Goal: Task Accomplishment & Management: Complete application form

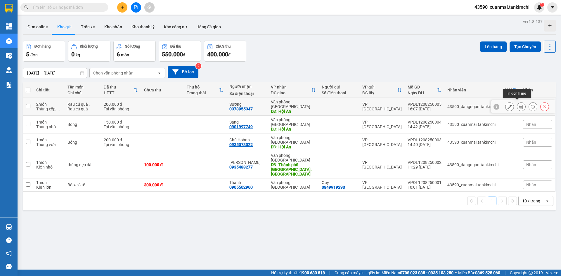
click at [519, 106] on icon at bounding box center [521, 107] width 4 height 4
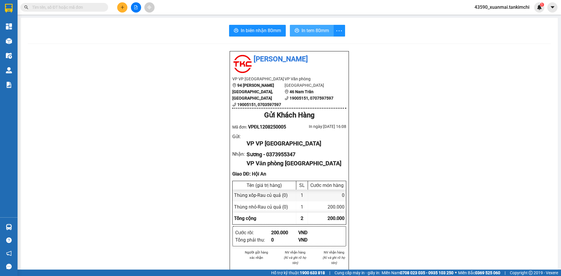
click at [312, 32] on span "In tem 80mm" at bounding box center [315, 30] width 27 height 7
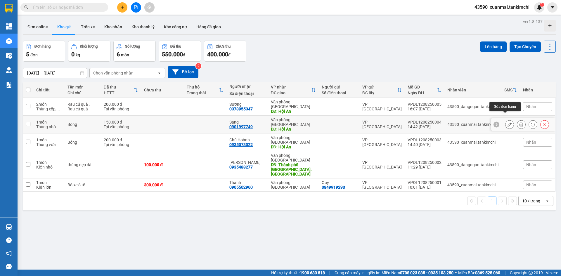
click at [508, 122] on icon at bounding box center [510, 124] width 4 height 4
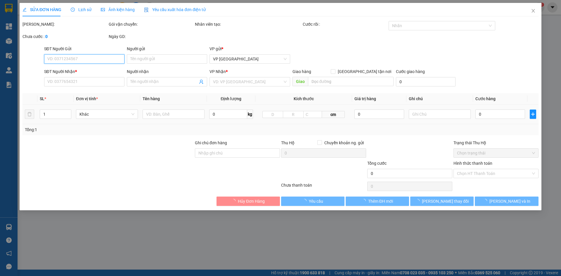
type input "0901997749"
type input "Sang"
type input "Hội An"
type input "150.000"
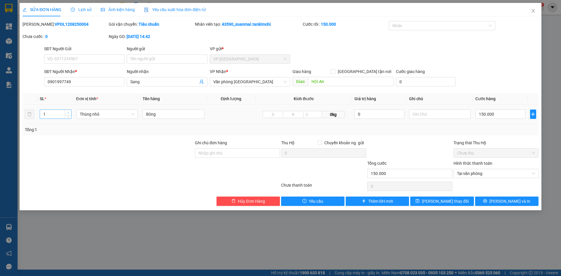
type input "2"
click at [70, 111] on span "up" at bounding box center [69, 113] width 4 height 4
click at [484, 115] on input "150.000" at bounding box center [501, 114] width 50 height 9
type input "10.000"
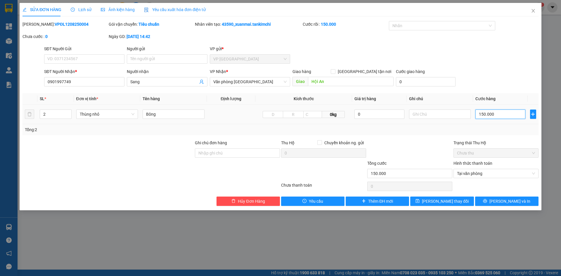
type input "10.000"
type input "0"
type input "0.000"
type input "30.000"
type input "300.000"
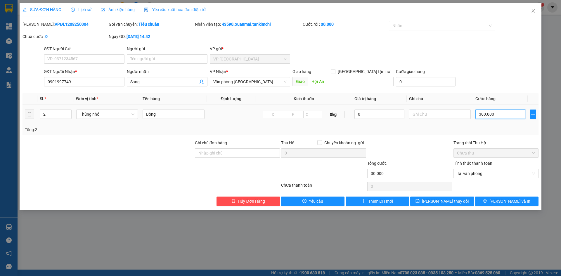
type input "300.000"
type input "3.000.000"
type input "300.030"
type input "30"
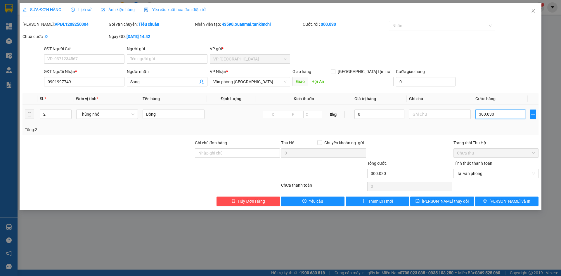
type input "030"
click at [501, 116] on input "030" at bounding box center [501, 114] width 50 height 9
type input "3"
type input "03"
type input "0"
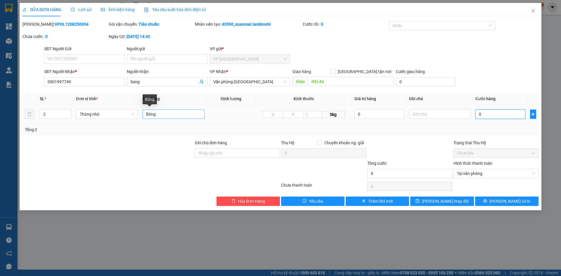
type input "0"
click at [167, 113] on input "Bông" at bounding box center [174, 114] width 62 height 9
drag, startPoint x: 156, startPoint y: 115, endPoint x: 172, endPoint y: 115, distance: 15.2
click at [172, 115] on input "Bông 300000" at bounding box center [174, 114] width 62 height 9
type input "Bông"
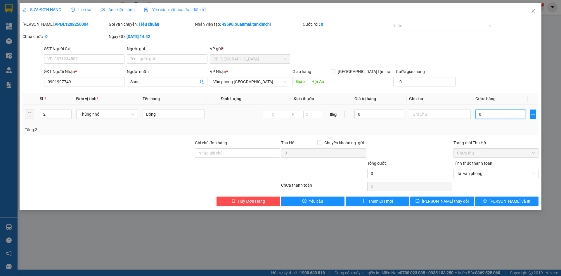
click at [497, 116] on input "0" at bounding box center [501, 114] width 50 height 9
paste input "300.00"
type input "300.000"
click at [451, 199] on span "[PERSON_NAME] thay đổi" at bounding box center [445, 201] width 47 height 6
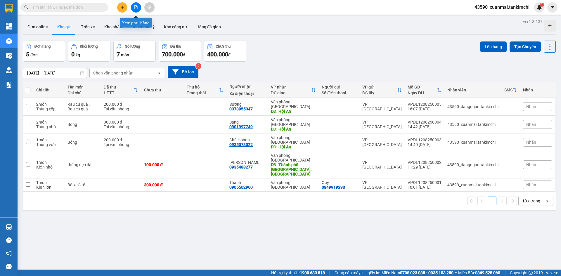
click at [124, 9] on icon "plus" at bounding box center [122, 7] width 4 height 4
click at [147, 27] on div "Tạo đơn hàng" at bounding box center [143, 21] width 44 height 11
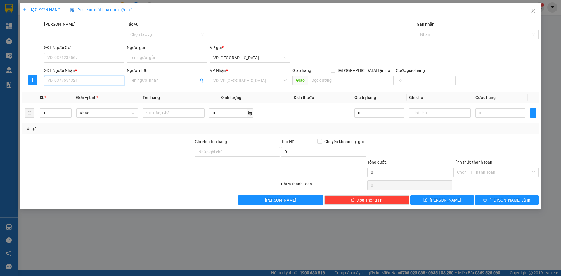
click at [100, 81] on input "SĐT Người Nhận *" at bounding box center [84, 80] width 80 height 9
click at [95, 90] on div "0935616024 - [PERSON_NAME]" at bounding box center [84, 92] width 73 height 6
type input "0935616024"
type input "Tiên"
type input "Hội An"
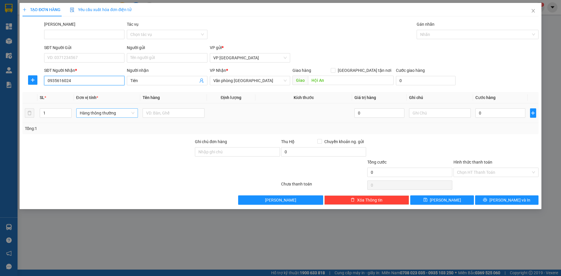
click at [100, 112] on span "Hàng thông thường" at bounding box center [107, 113] width 55 height 9
type input "0935616024"
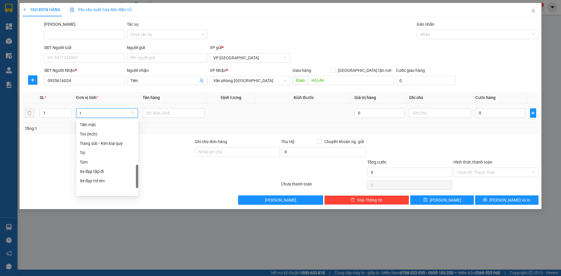
scroll to position [91, 0]
type input "th"
click at [101, 163] on div "Thùng nhỏ" at bounding box center [107, 162] width 55 height 6
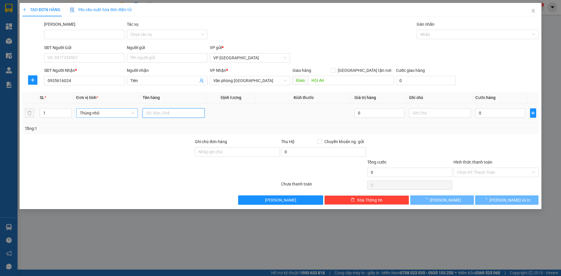
click at [151, 113] on input "text" at bounding box center [174, 112] width 62 height 9
type input "Bông"
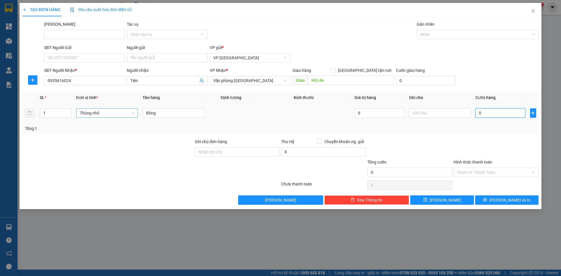
click at [496, 117] on input "0" at bounding box center [501, 112] width 50 height 9
paste input "300.00"
type input "300.000"
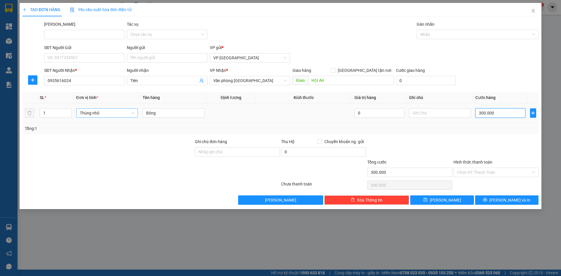
click at [481, 112] on input "300.000" at bounding box center [501, 112] width 50 height 9
type input "00.000"
type input "0"
type input "100.000"
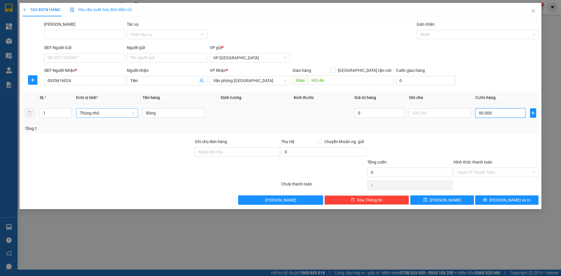
type input "100.000"
click at [485, 174] on input "Hình thức thanh toán" at bounding box center [494, 172] width 74 height 9
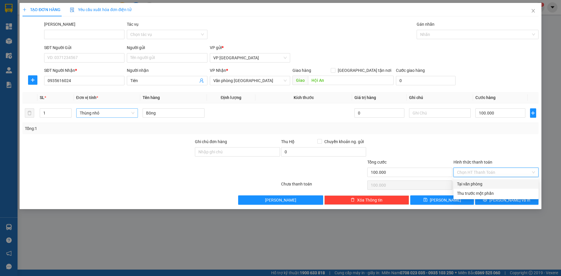
click at [481, 182] on div "Tại văn phòng" at bounding box center [496, 184] width 78 height 6
type input "0"
click at [504, 200] on span "[PERSON_NAME] và In" at bounding box center [510, 200] width 41 height 6
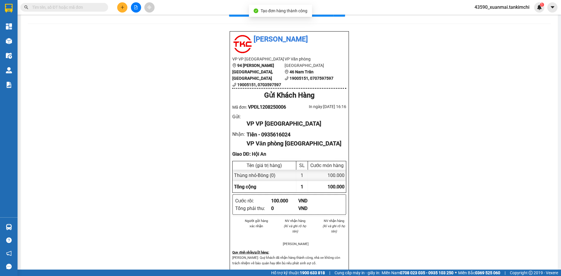
scroll to position [29, 0]
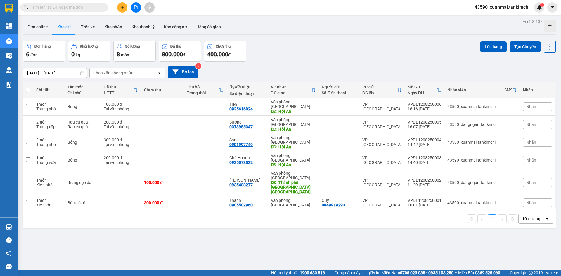
click at [125, 5] on button at bounding box center [122, 7] width 10 height 10
click at [134, 21] on div "Tạo đơn hàng" at bounding box center [145, 22] width 25 height 6
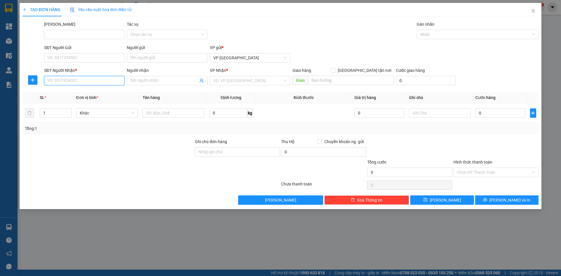
click at [88, 84] on input "SĐT Người Nhận *" at bounding box center [84, 80] width 80 height 9
type input "0931529752"
click at [139, 81] on input "Người nhận" at bounding box center [164, 80] width 68 height 6
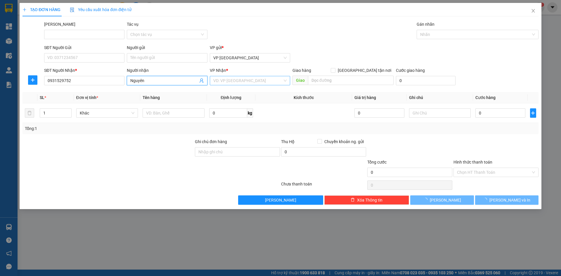
type input "Nguyên"
click at [221, 80] on input "search" at bounding box center [247, 80] width 69 height 9
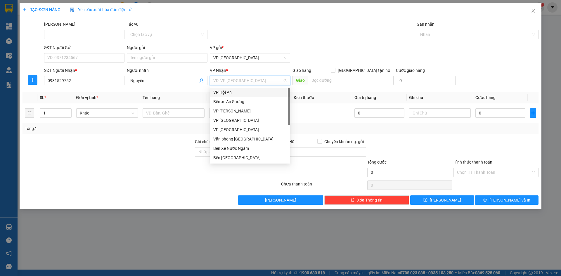
type input "D"
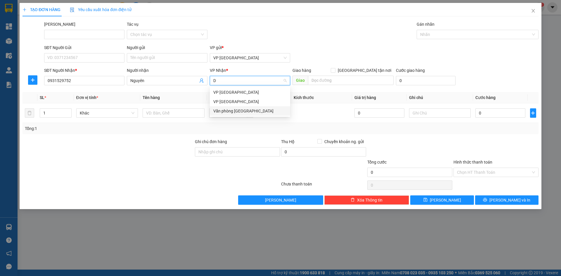
click at [227, 109] on div "Văn phòng [GEOGRAPHIC_DATA]" at bounding box center [249, 111] width 73 height 6
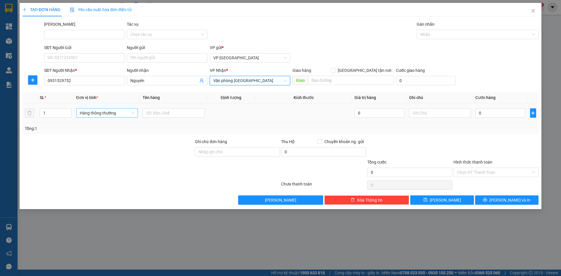
click at [108, 113] on span "Hàng thông thường" at bounding box center [107, 113] width 55 height 9
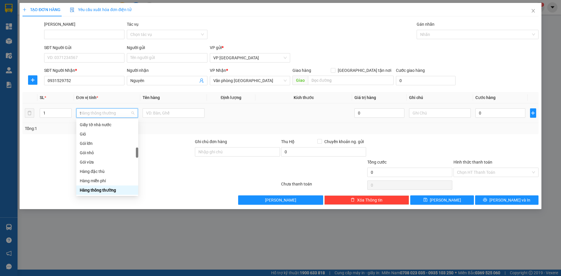
scroll to position [91, 0]
type input "th"
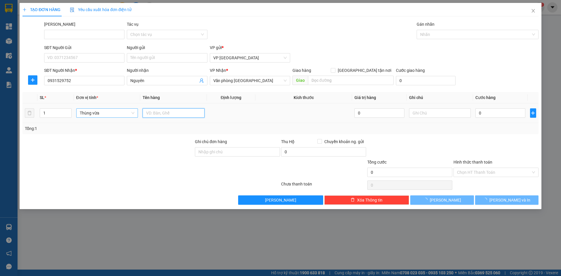
click at [160, 113] on input "text" at bounding box center [174, 112] width 62 height 9
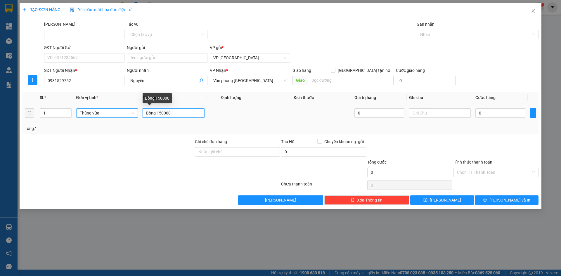
drag, startPoint x: 157, startPoint y: 112, endPoint x: 170, endPoint y: 113, distance: 13.2
click at [170, 113] on input "Bông 150000" at bounding box center [174, 112] width 62 height 9
type input "Bông"
click at [491, 113] on input "0" at bounding box center [501, 112] width 50 height 9
paste input "150.00"
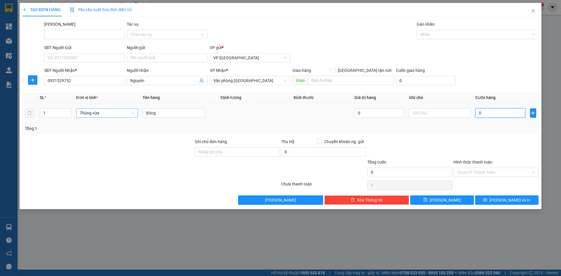
type input "150.000"
click at [491, 200] on button "[PERSON_NAME] và In" at bounding box center [506, 200] width 63 height 9
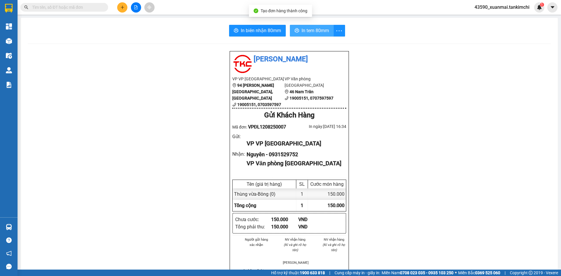
click at [307, 30] on span "In tem 80mm" at bounding box center [315, 30] width 27 height 7
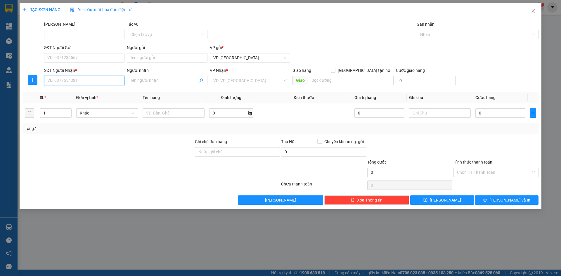
click at [79, 84] on input "SĐT Người Nhận *" at bounding box center [84, 80] width 80 height 9
click at [74, 95] on div "0969817085 - Sen" at bounding box center [84, 92] width 73 height 6
type input "0969817085"
type input "Sen"
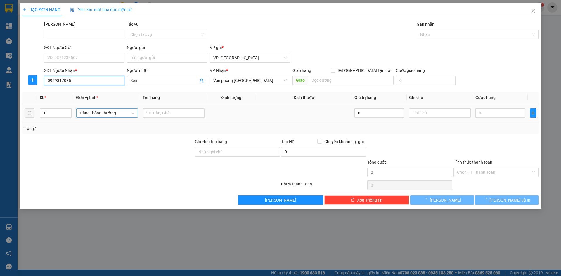
click at [95, 113] on span "Hàng thông thường" at bounding box center [107, 113] width 55 height 9
type input "0969817085"
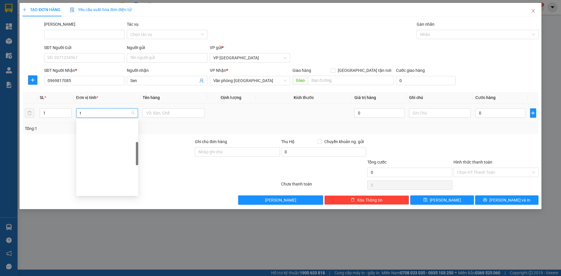
scroll to position [91, 0]
type input "th"
click at [165, 110] on input "text" at bounding box center [174, 112] width 62 height 9
drag, startPoint x: 158, startPoint y: 112, endPoint x: 173, endPoint y: 114, distance: 15.8
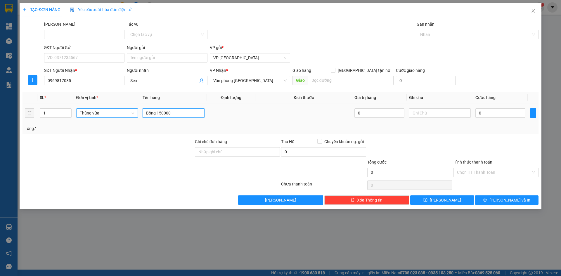
click at [173, 114] on input "Bông 150000" at bounding box center [174, 112] width 62 height 9
type input "Bông"
click at [486, 112] on input "0" at bounding box center [501, 112] width 50 height 9
paste input "150.00"
type input "150.000"
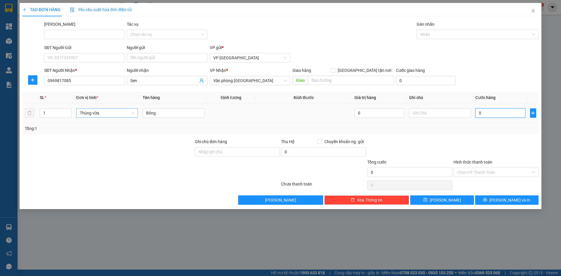
type input "150.000"
click at [466, 174] on input "Hình thức thanh toán" at bounding box center [494, 172] width 74 height 9
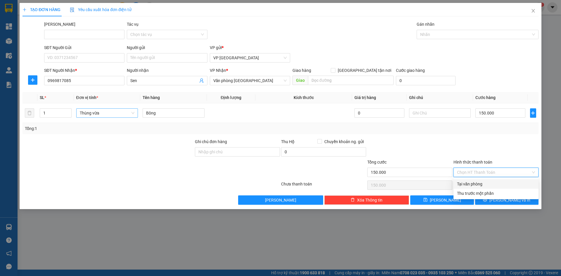
click at [470, 183] on div "Tại văn phòng" at bounding box center [496, 184] width 78 height 6
type input "0"
click at [502, 202] on span "[PERSON_NAME] và In" at bounding box center [510, 200] width 41 height 6
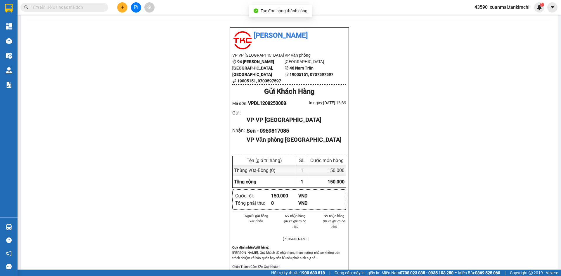
scroll to position [29, 0]
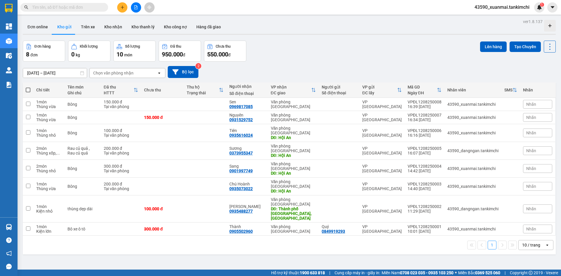
click at [138, 87] on div at bounding box center [136, 89] width 5 height 5
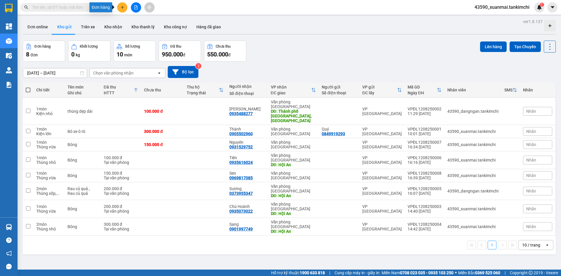
click at [124, 8] on icon "plus" at bounding box center [122, 7] width 4 height 4
click at [140, 18] on div "Tạo đơn hàng" at bounding box center [143, 21] width 44 height 11
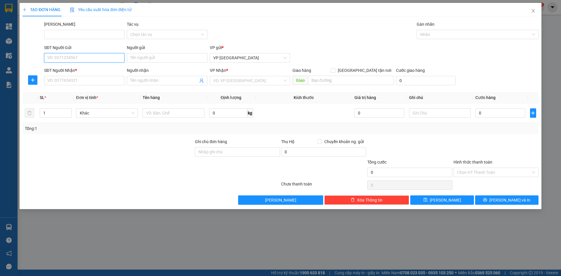
click at [82, 58] on input "SĐT Người Gửi" at bounding box center [84, 57] width 80 height 9
type input "0933952969"
click at [84, 68] on div "0933952969 - Phương" at bounding box center [84, 69] width 73 height 6
type input "Phương"
type input "0974048004"
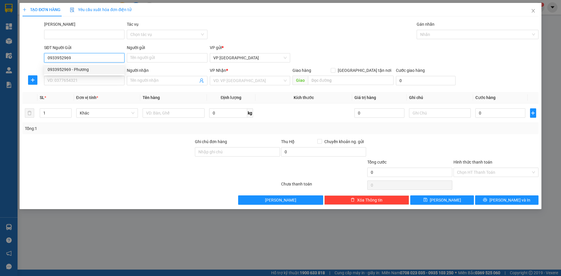
type input "Hồng"
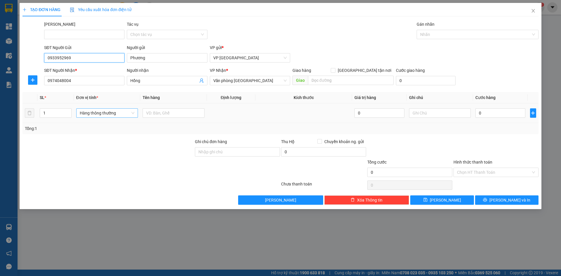
click at [103, 115] on span "Hàng thông thường" at bounding box center [107, 113] width 55 height 9
type input "0933952969"
type input "bì"
click at [89, 127] on div "Bì" at bounding box center [107, 125] width 55 height 6
click at [161, 113] on input "text" at bounding box center [174, 112] width 62 height 9
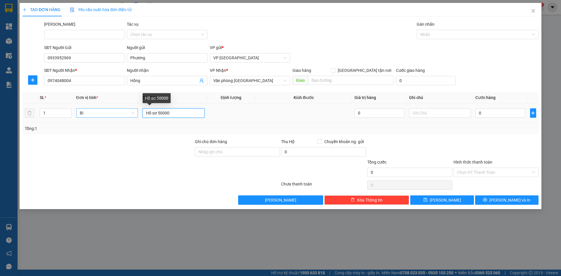
drag, startPoint x: 159, startPoint y: 113, endPoint x: 169, endPoint y: 113, distance: 10.2
click at [169, 113] on input "Hồ sơ 50000" at bounding box center [174, 112] width 62 height 9
type input "Hồ sơ"
click at [488, 113] on input "0" at bounding box center [501, 112] width 50 height 9
paste input "50.00"
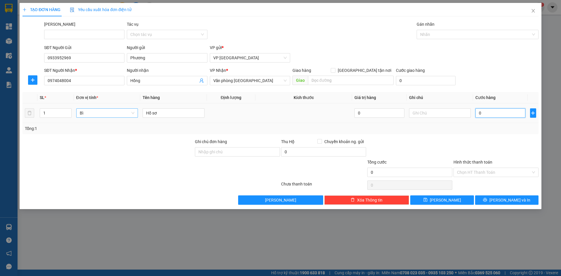
type input "50.000"
click at [487, 201] on icon "printer" at bounding box center [485, 200] width 4 height 4
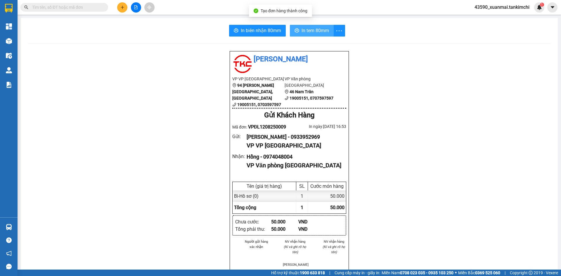
click at [306, 32] on span "In tem 80mm" at bounding box center [315, 30] width 27 height 7
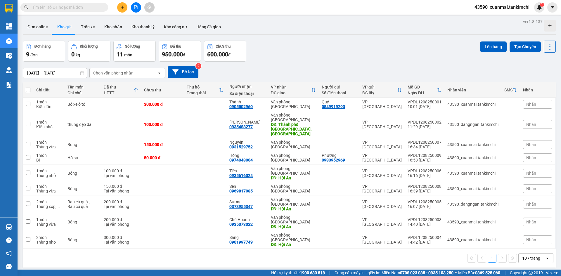
click at [27, 90] on span at bounding box center [28, 90] width 5 height 5
click at [28, 87] on input "checkbox" at bounding box center [28, 87] width 0 height 0
checkbox input "true"
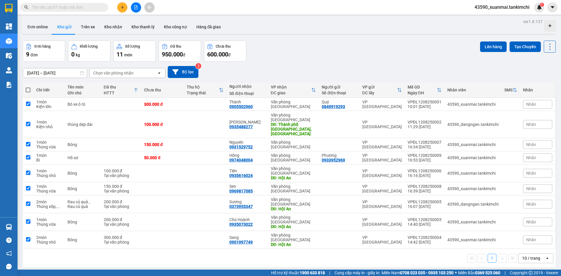
checkbox input "true"
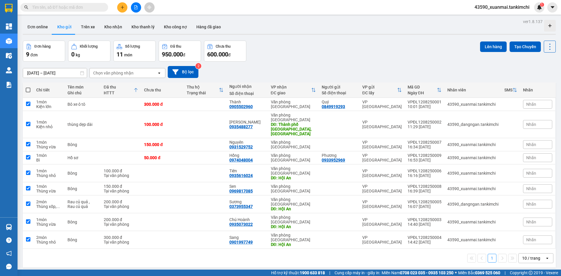
checkbox input "true"
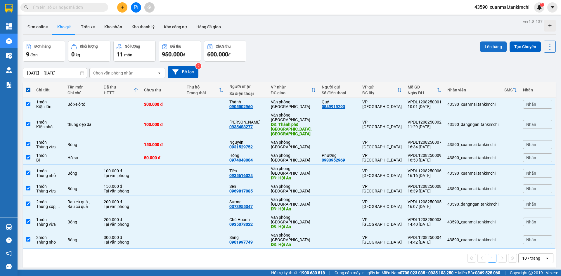
click at [496, 46] on button "Lên hàng" at bounding box center [493, 47] width 27 height 11
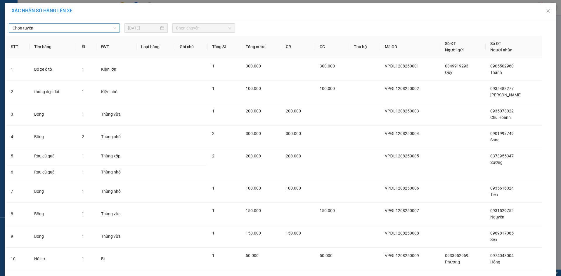
click at [87, 29] on span "Chọn tuyến" at bounding box center [65, 28] width 104 height 9
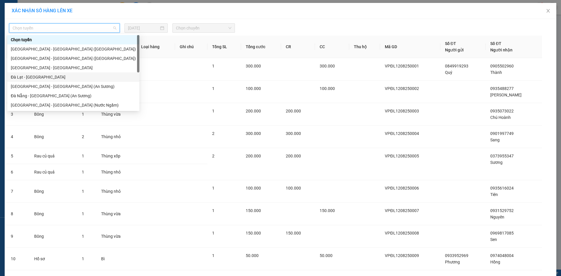
click at [20, 74] on div "Đà Lạt - [GEOGRAPHIC_DATA]" at bounding box center [73, 77] width 125 height 6
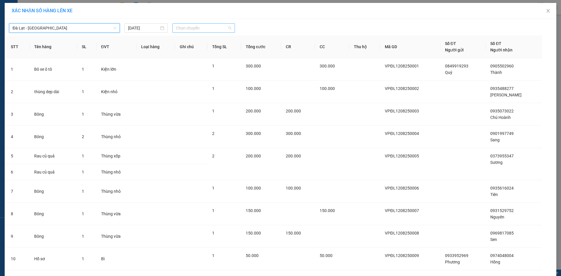
click at [193, 30] on span "Chọn chuyến" at bounding box center [204, 28] width 56 height 9
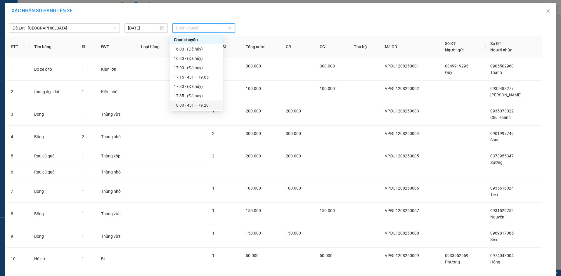
click at [200, 106] on div "18:00 - 43H-179.20" at bounding box center [197, 105] width 46 height 6
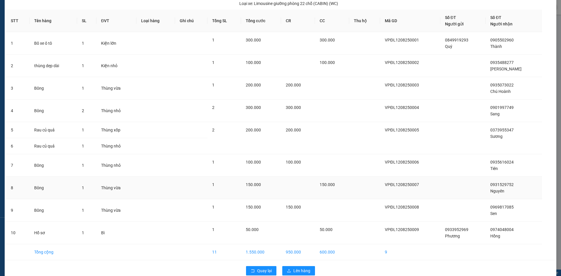
scroll to position [58, 0]
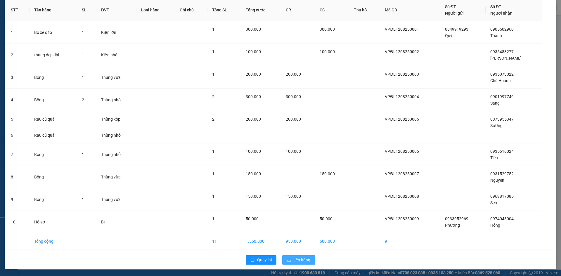
click at [303, 260] on span "Lên hàng" at bounding box center [301, 260] width 17 height 6
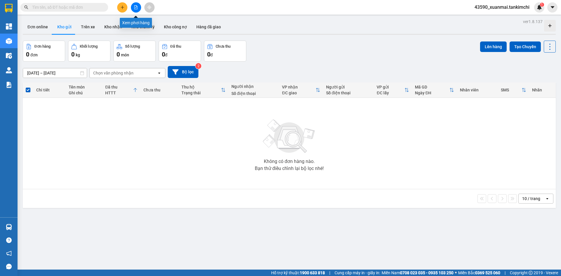
click at [137, 7] on icon "file-add" at bounding box center [136, 7] width 4 height 4
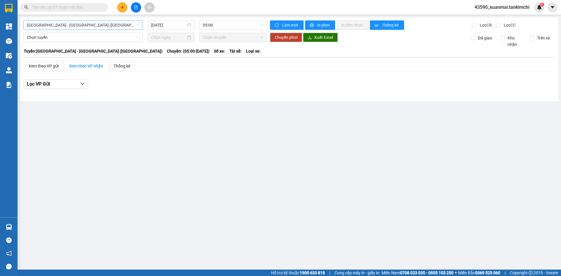
click at [88, 24] on span "[GEOGRAPHIC_DATA] - [GEOGRAPHIC_DATA] ([GEOGRAPHIC_DATA])" at bounding box center [83, 25] width 113 height 9
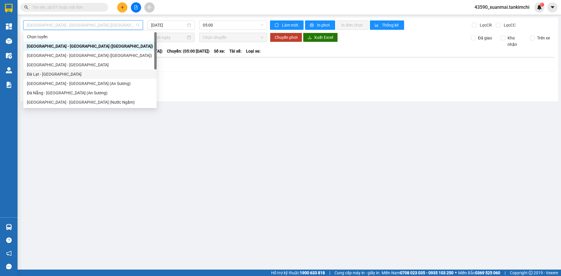
click at [50, 75] on div "Đà Lạt - [GEOGRAPHIC_DATA]" at bounding box center [90, 74] width 126 height 6
type input "[DATE]"
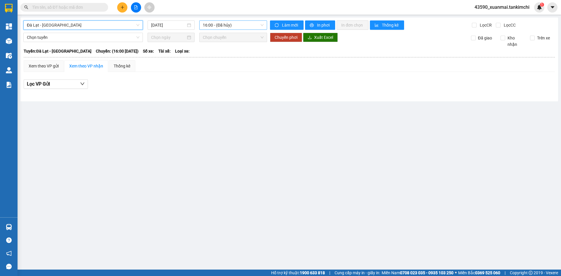
click at [232, 26] on span "16:00 - (Đã hủy)" at bounding box center [233, 25] width 61 height 9
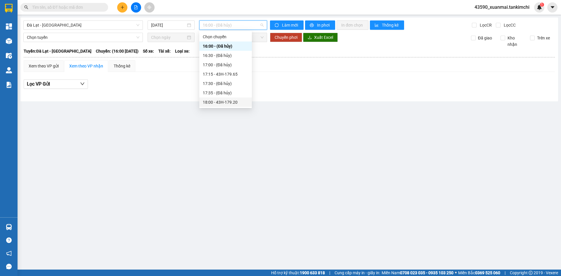
click at [230, 101] on div "18:00 - 43H-179.20" at bounding box center [226, 102] width 46 height 6
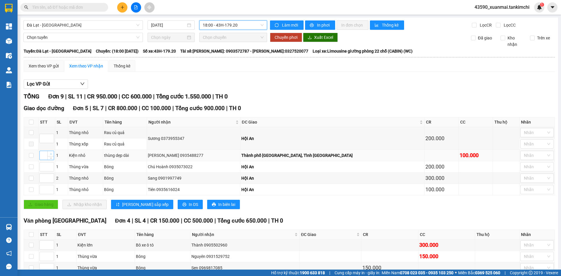
type input "1"
click at [48, 156] on span "Increase Value" at bounding box center [50, 153] width 6 height 5
click at [43, 189] on input at bounding box center [47, 189] width 14 height 9
type input "2"
click at [45, 136] on input at bounding box center [47, 138] width 14 height 9
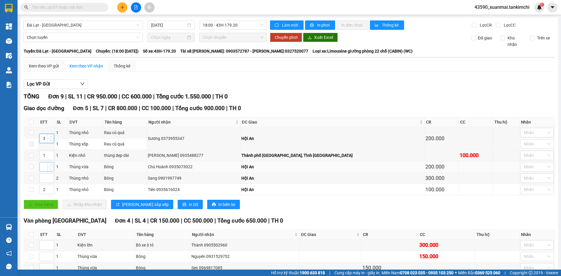
type input "3"
click at [44, 167] on input at bounding box center [47, 166] width 14 height 9
type input "4"
click at [44, 179] on input at bounding box center [47, 178] width 14 height 9
type input "5"
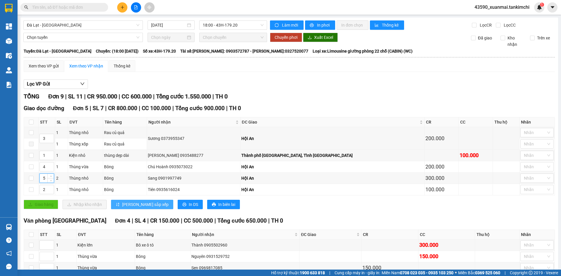
click at [134, 203] on span "[PERSON_NAME] sắp xếp" at bounding box center [145, 204] width 46 height 6
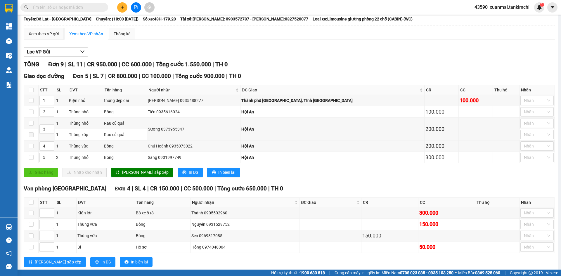
scroll to position [46, 0]
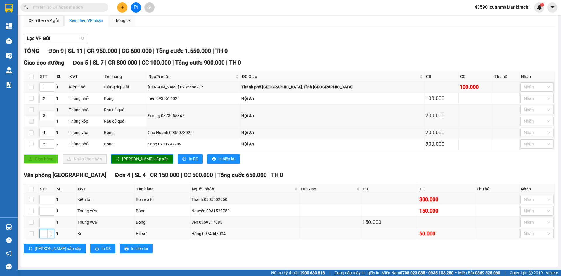
click at [43, 235] on input at bounding box center [47, 233] width 14 height 9
type input "1"
click at [44, 212] on input at bounding box center [47, 211] width 14 height 9
type input "2"
click at [44, 200] on input at bounding box center [47, 199] width 14 height 9
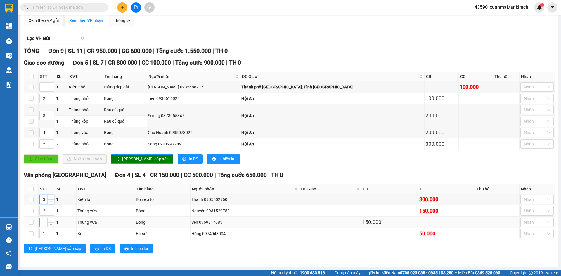
type input "3"
click at [44, 222] on input at bounding box center [47, 222] width 14 height 9
type input "4"
click at [45, 247] on span "[PERSON_NAME] sắp xếp" at bounding box center [58, 249] width 46 height 6
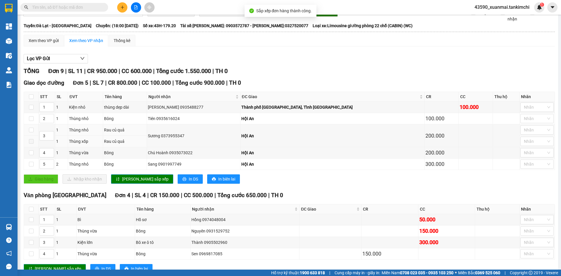
scroll to position [0, 0]
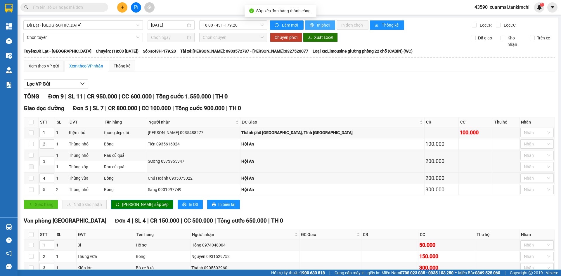
click at [324, 26] on span "In phơi" at bounding box center [323, 25] width 13 height 6
click at [321, 25] on span "In phơi" at bounding box center [323, 25] width 13 height 6
drag, startPoint x: 212, startPoint y: 132, endPoint x: 191, endPoint y: 132, distance: 21.1
click at [191, 132] on div "[PERSON_NAME] 0935488277" at bounding box center [193, 132] width 91 height 6
copy div "0935488277"
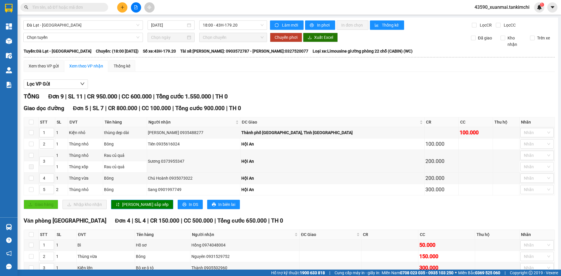
click at [77, 8] on input "text" at bounding box center [66, 7] width 69 height 6
paste input "0935488277"
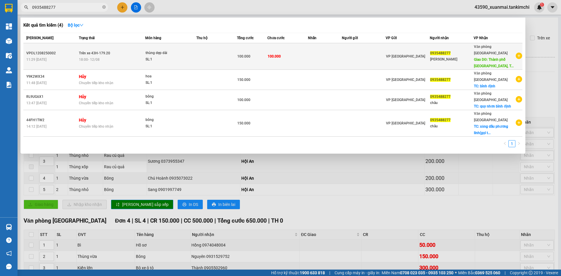
type input "0935488277"
click at [174, 56] on div "SL: 1" at bounding box center [168, 59] width 44 height 6
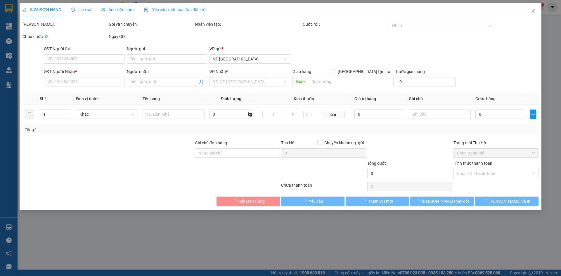
type input "0935488277"
type input "[PERSON_NAME]"
type input "Thành phố [GEOGRAPHIC_DATA], Tỉnh [GEOGRAPHIC_DATA]"
type input "100.000"
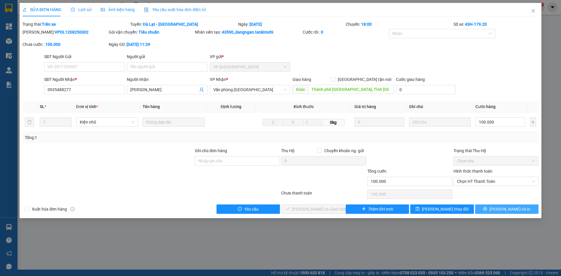
click at [514, 209] on span "[PERSON_NAME] và In" at bounding box center [510, 209] width 41 height 6
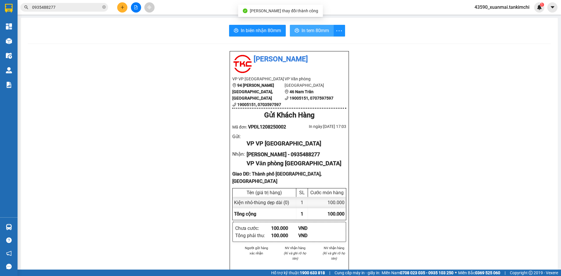
click at [324, 32] on span "In tem 80mm" at bounding box center [315, 30] width 27 height 7
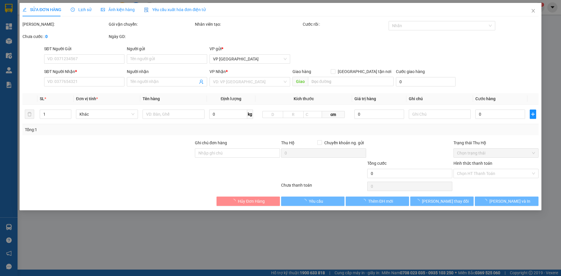
type input "0935488277"
type input "[PERSON_NAME]"
type input "Thành phố [GEOGRAPHIC_DATA], Tỉnh [GEOGRAPHIC_DATA]"
type input "100.000"
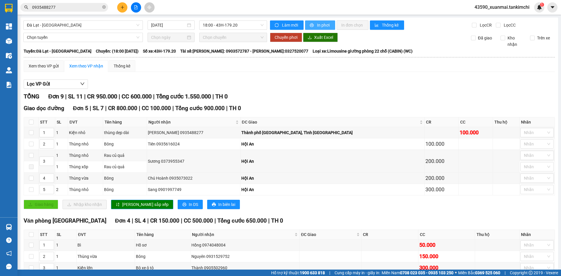
click at [329, 23] on button "In phơi" at bounding box center [320, 24] width 30 height 9
